Goal: Task Accomplishment & Management: Use online tool/utility

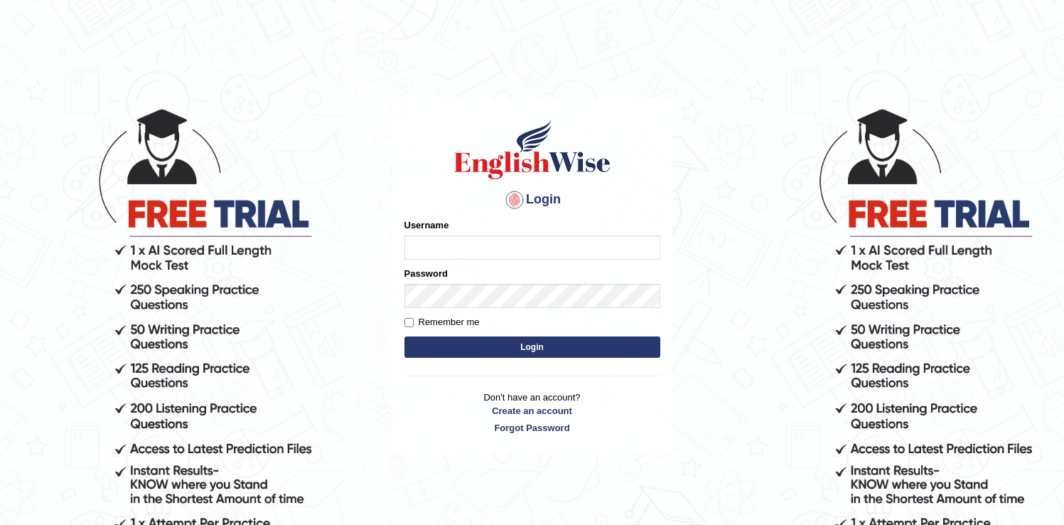
click at [453, 250] on input "Username" at bounding box center [533, 247] width 256 height 24
click at [453, 249] on input "Username" at bounding box center [533, 247] width 256 height 24
click at [454, 257] on input "Username" at bounding box center [533, 247] width 256 height 24
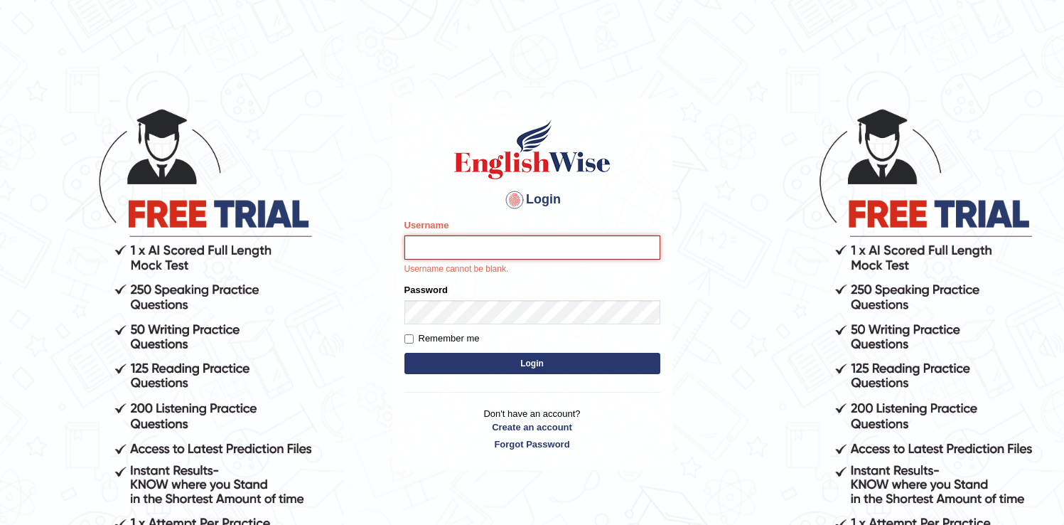
click at [432, 242] on input "Username" at bounding box center [533, 247] width 256 height 24
click at [449, 246] on input "Username" at bounding box center [533, 247] width 256 height 24
type input "Ozgur"
click at [501, 369] on button "Login" at bounding box center [533, 363] width 256 height 21
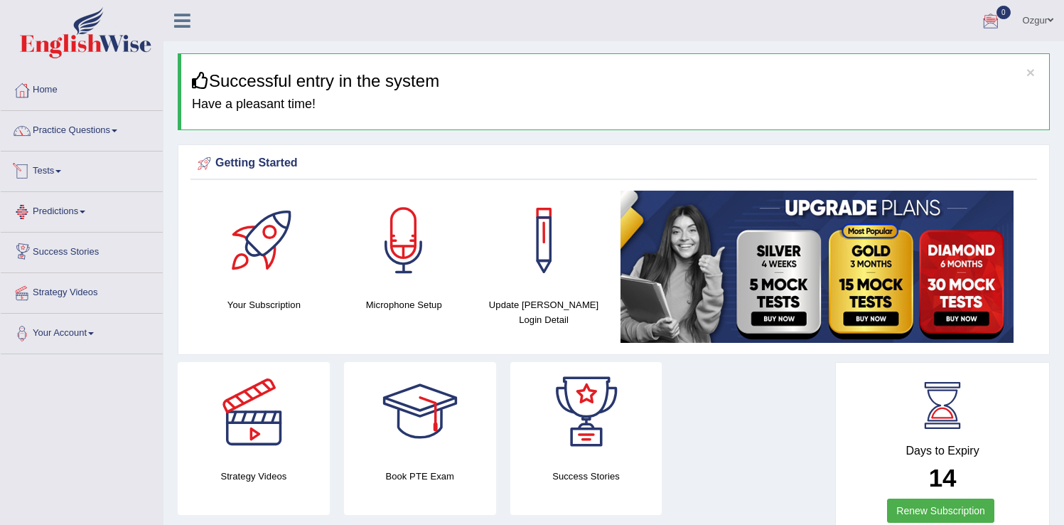
click at [82, 141] on link "Practice Questions" at bounding box center [82, 129] width 162 height 36
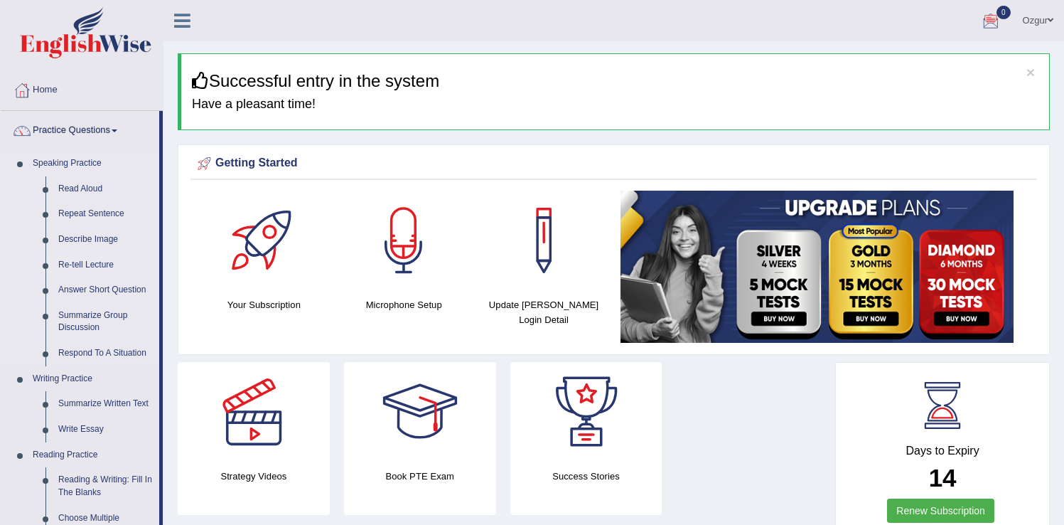
click at [94, 267] on link "Re-tell Lecture" at bounding box center [105, 265] width 107 height 26
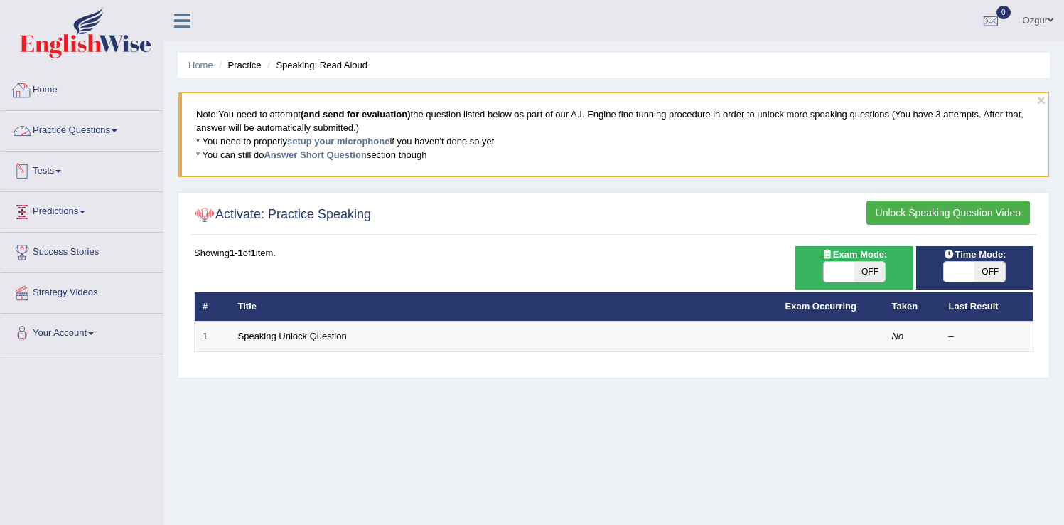
click at [66, 134] on link "Practice Questions" at bounding box center [82, 129] width 162 height 36
